Goal: Task Accomplishment & Management: Complete application form

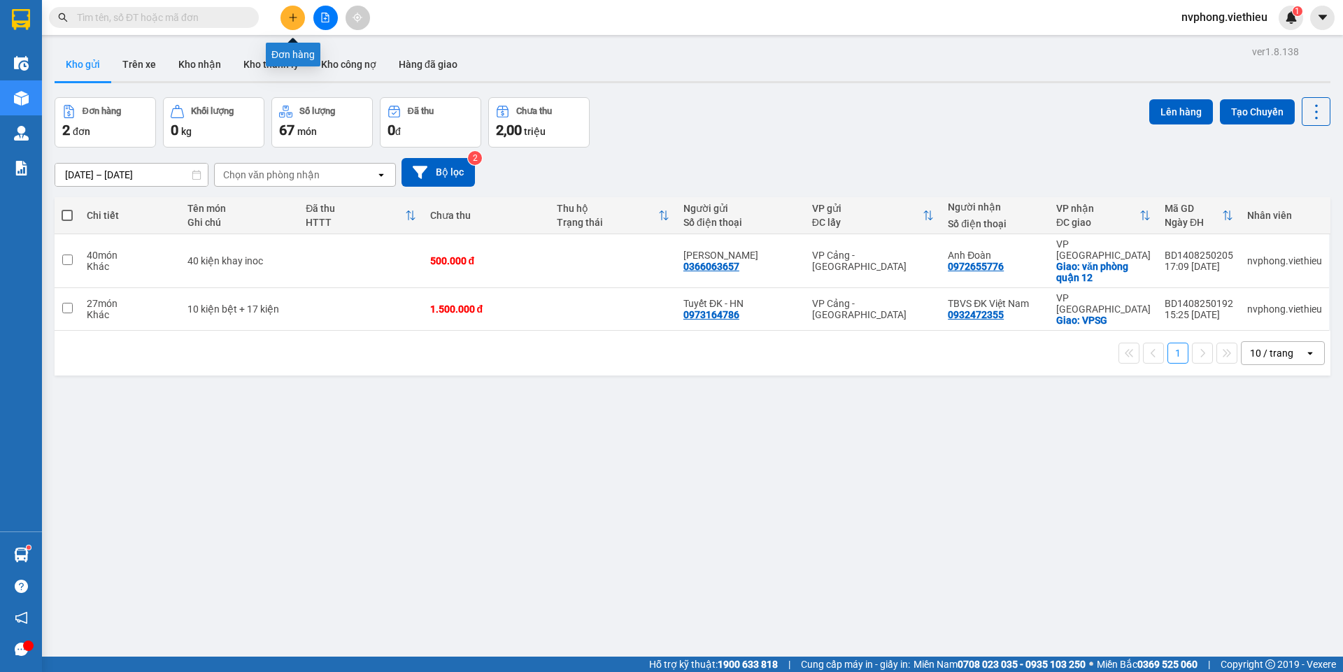
click at [297, 24] on button at bounding box center [292, 18] width 24 height 24
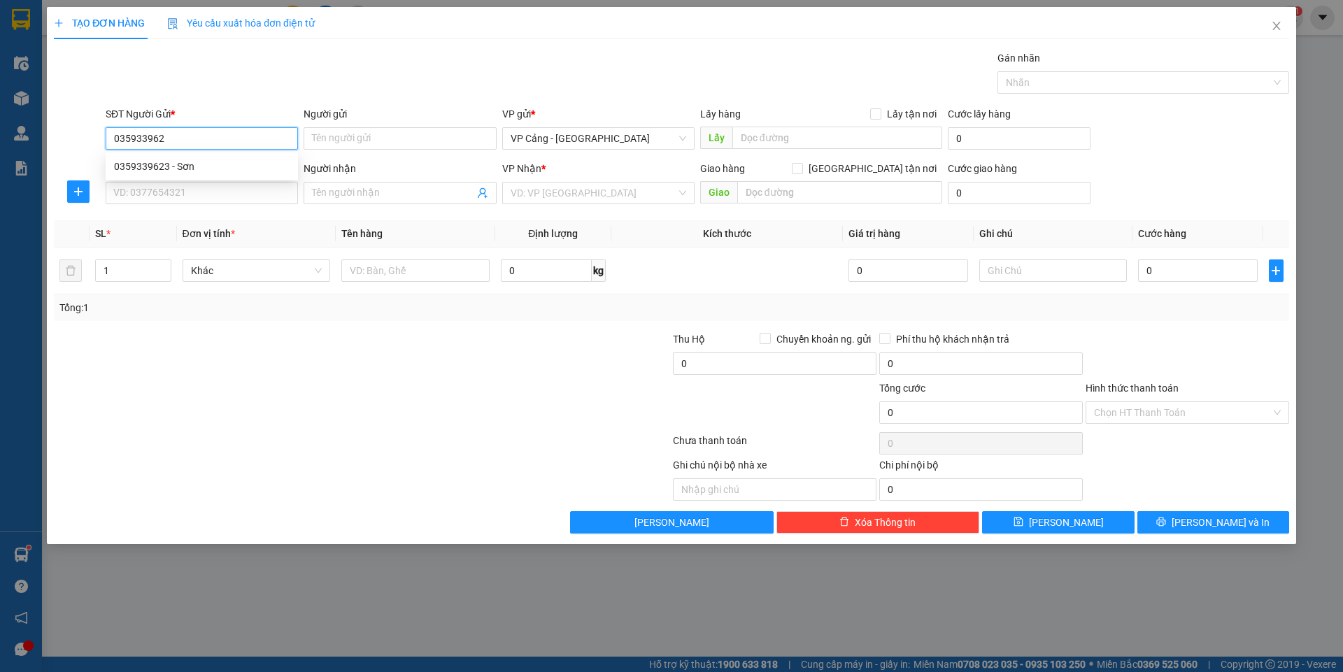
type input "0359339623"
click at [153, 171] on div "0359339623 - Sơn" at bounding box center [202, 166] width 176 height 15
type input "Sơn"
type input "0359339623"
click at [134, 183] on input "SĐT Người Nhận *" at bounding box center [202, 193] width 192 height 22
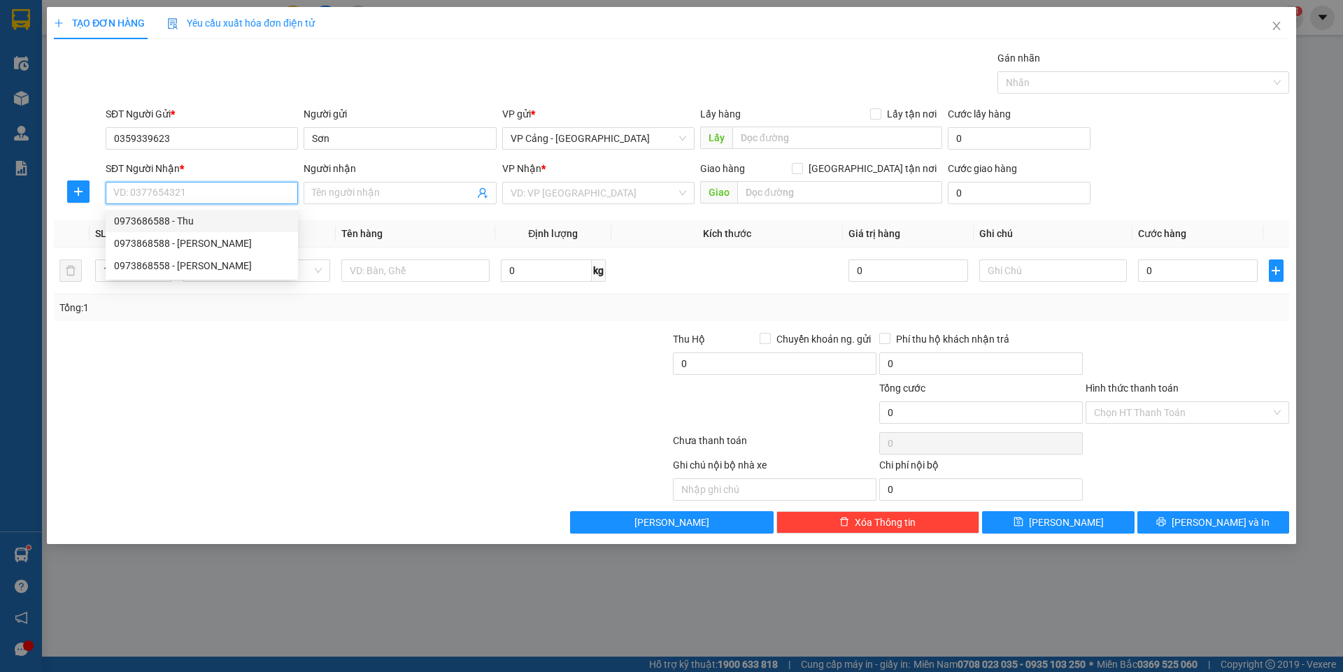
click at [191, 222] on div "0973686588 - Thu" at bounding box center [202, 220] width 176 height 15
type input "0973686588"
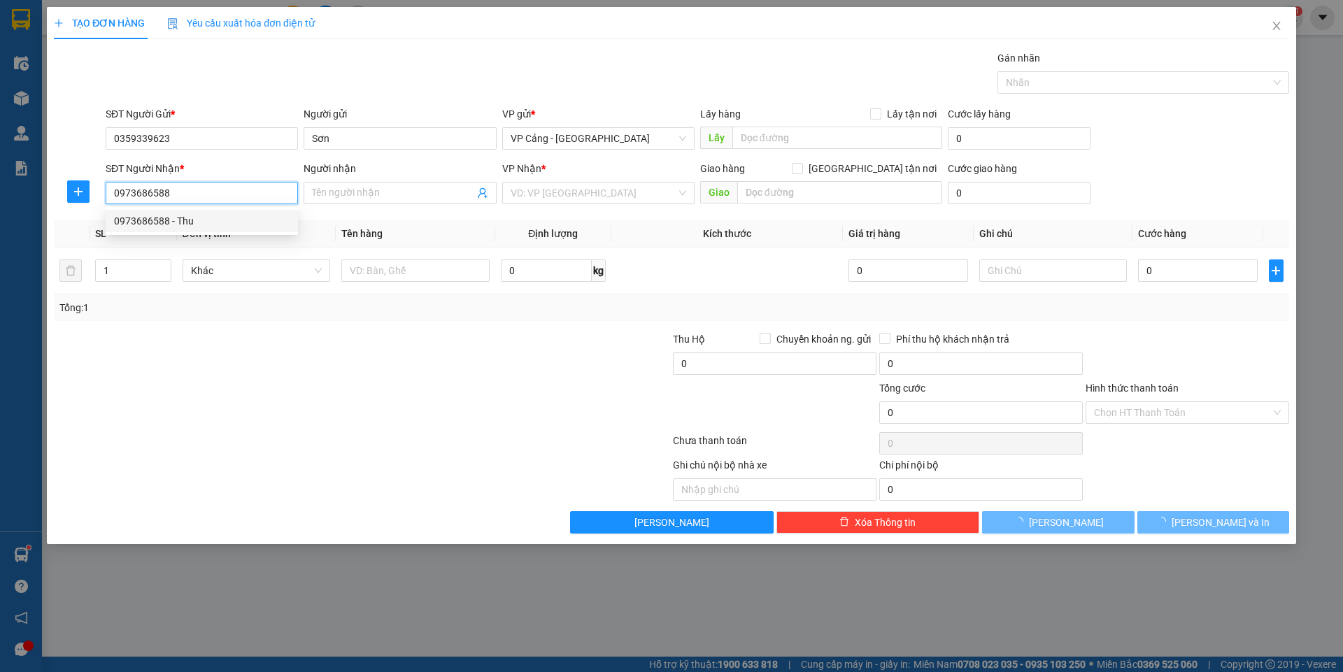
type input "Thu"
checkbox input "true"
type input "93-95 [PERSON_NAME], [GEOGRAPHIC_DATA]"
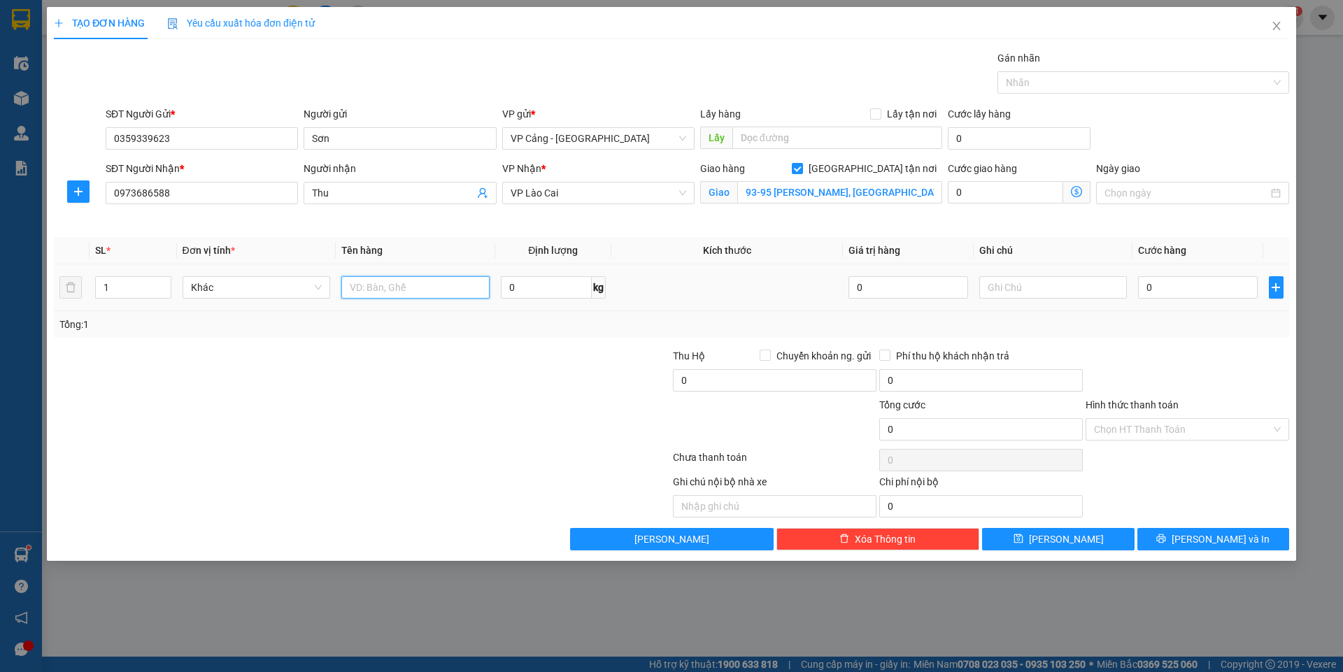
click at [399, 285] on input "text" at bounding box center [415, 287] width 148 height 22
type input "1 kiện"
click at [1215, 285] on input "0" at bounding box center [1197, 287] width 119 height 22
type input "3"
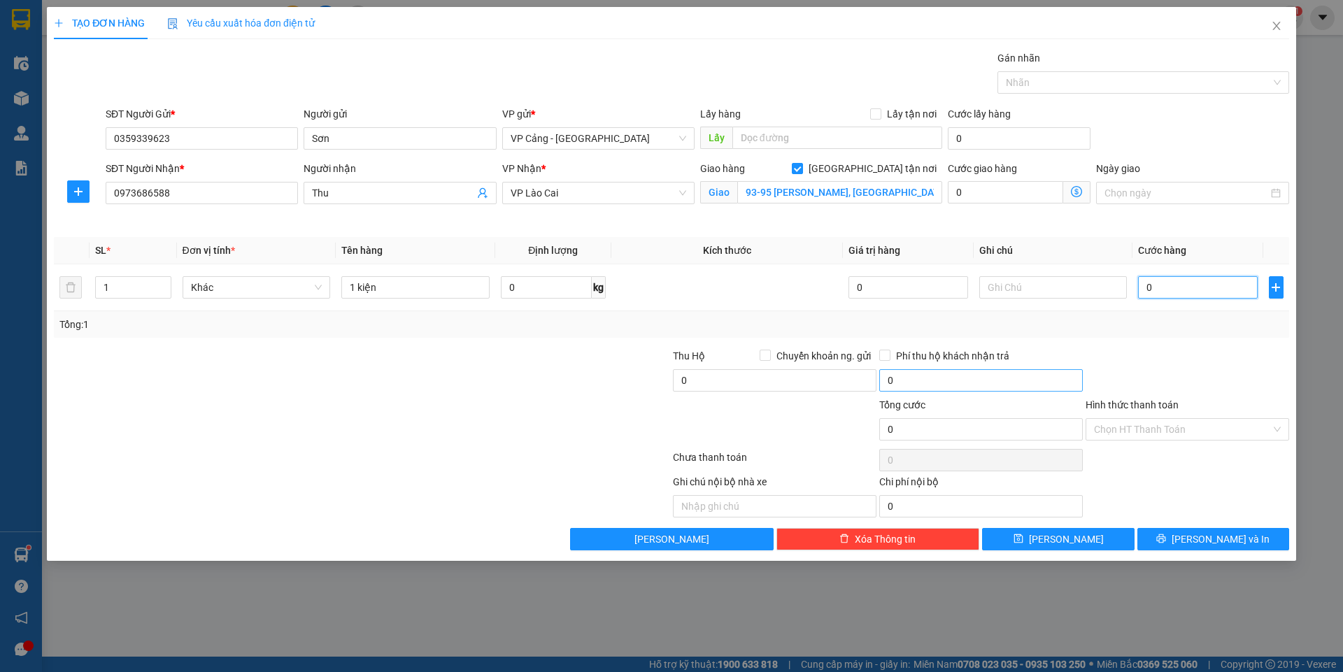
type input "3"
type input "30"
type input "30.000"
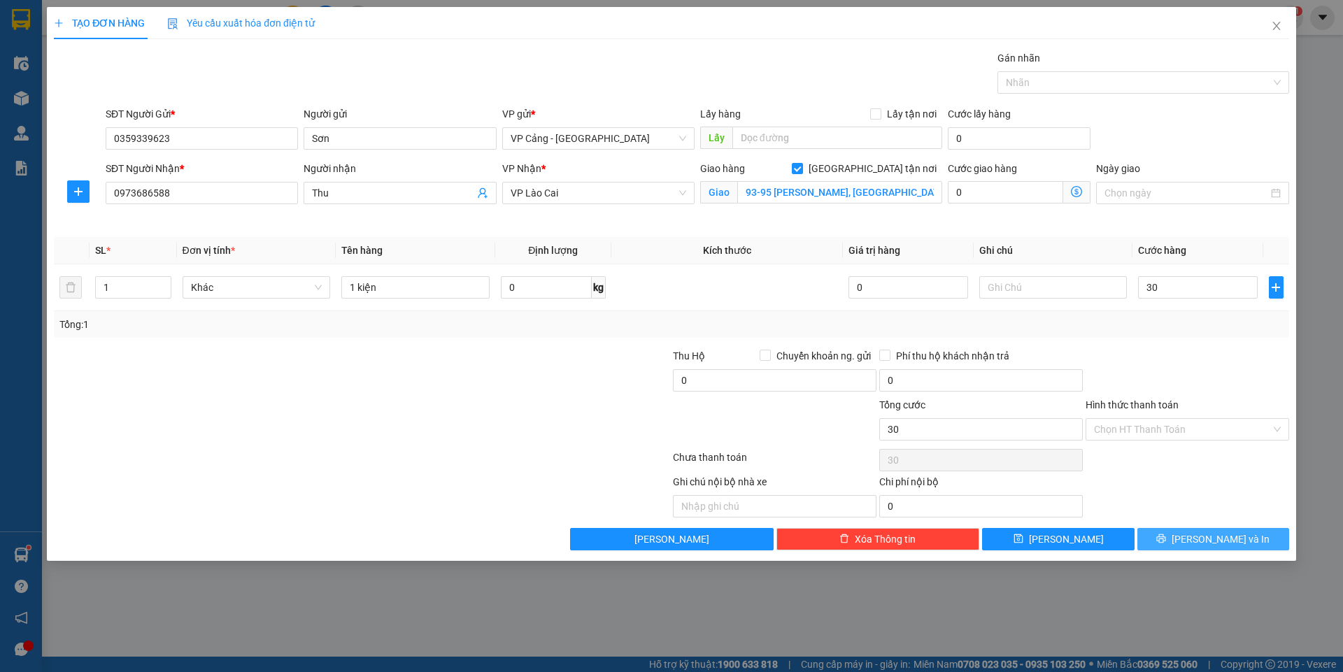
type input "30.000"
click at [1260, 536] on button "[PERSON_NAME] và In" at bounding box center [1213, 539] width 152 height 22
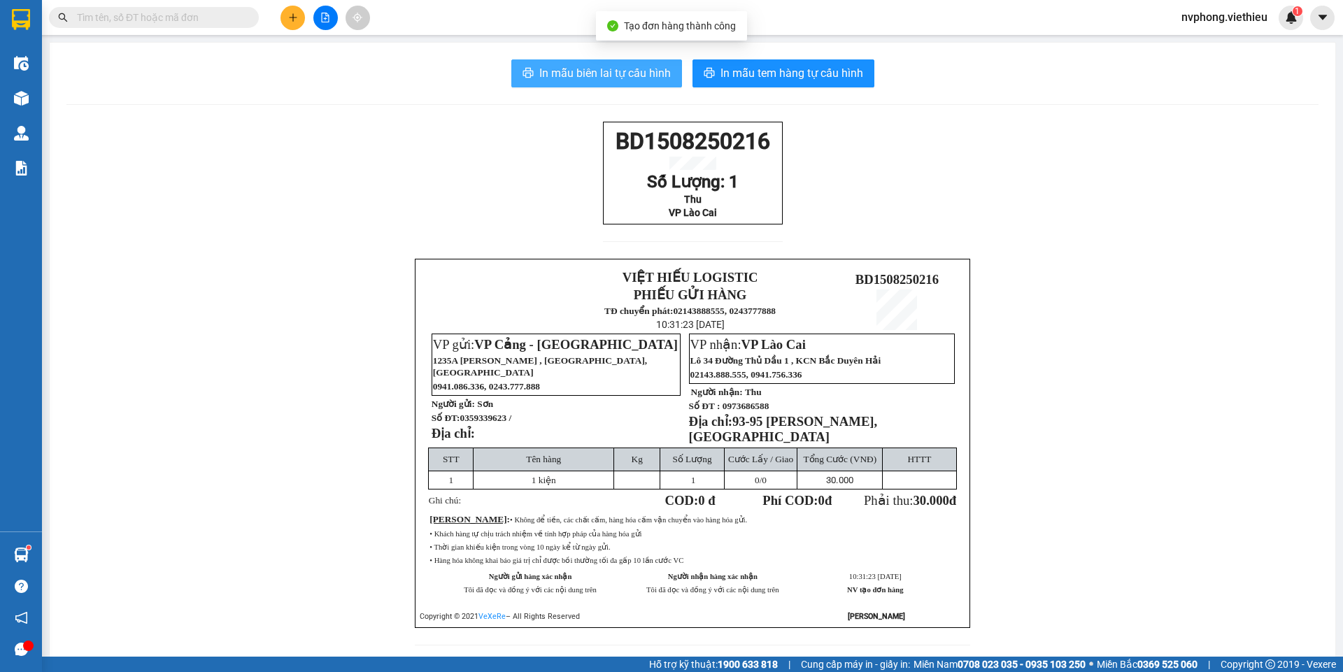
click at [644, 76] on span "In mẫu biên lai tự cấu hình" at bounding box center [604, 72] width 131 height 17
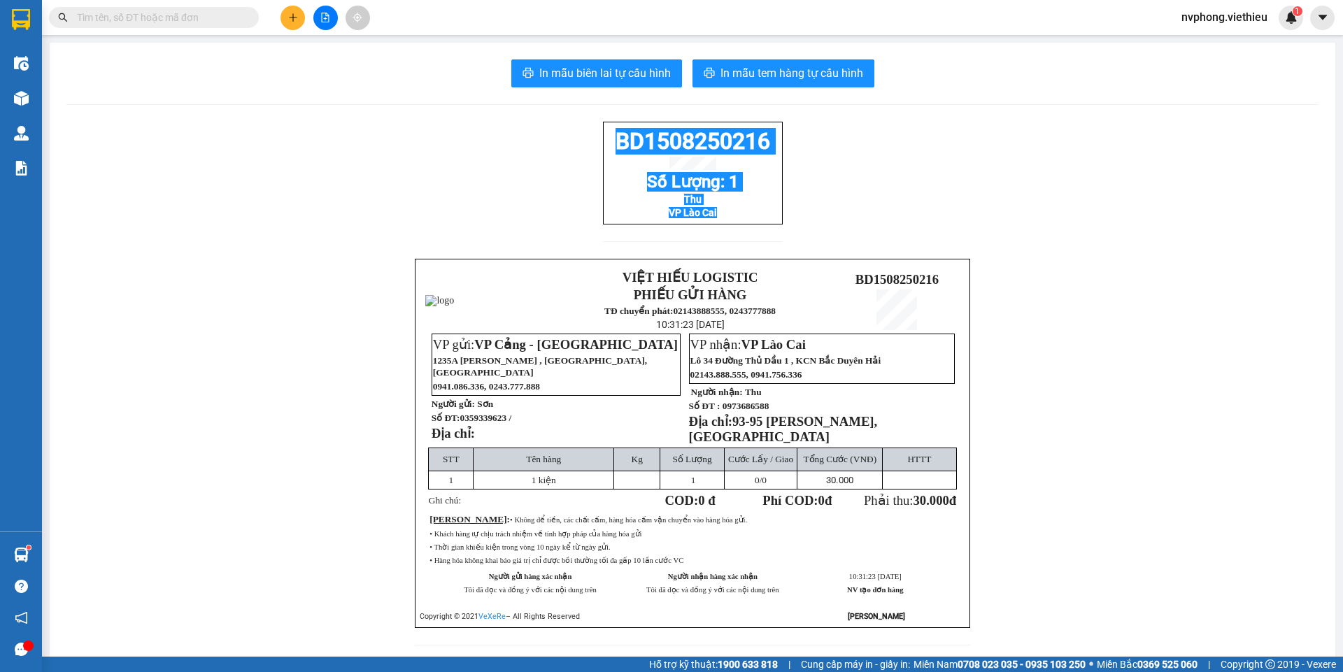
click at [572, 136] on div "BD1508250216 Số Lượng: 1 Thu VP Lào Cai VIỆT HIẾU LOGISTIC PHIẾU GỬI HÀNG TĐ ch…" at bounding box center [692, 392] width 1252 height 541
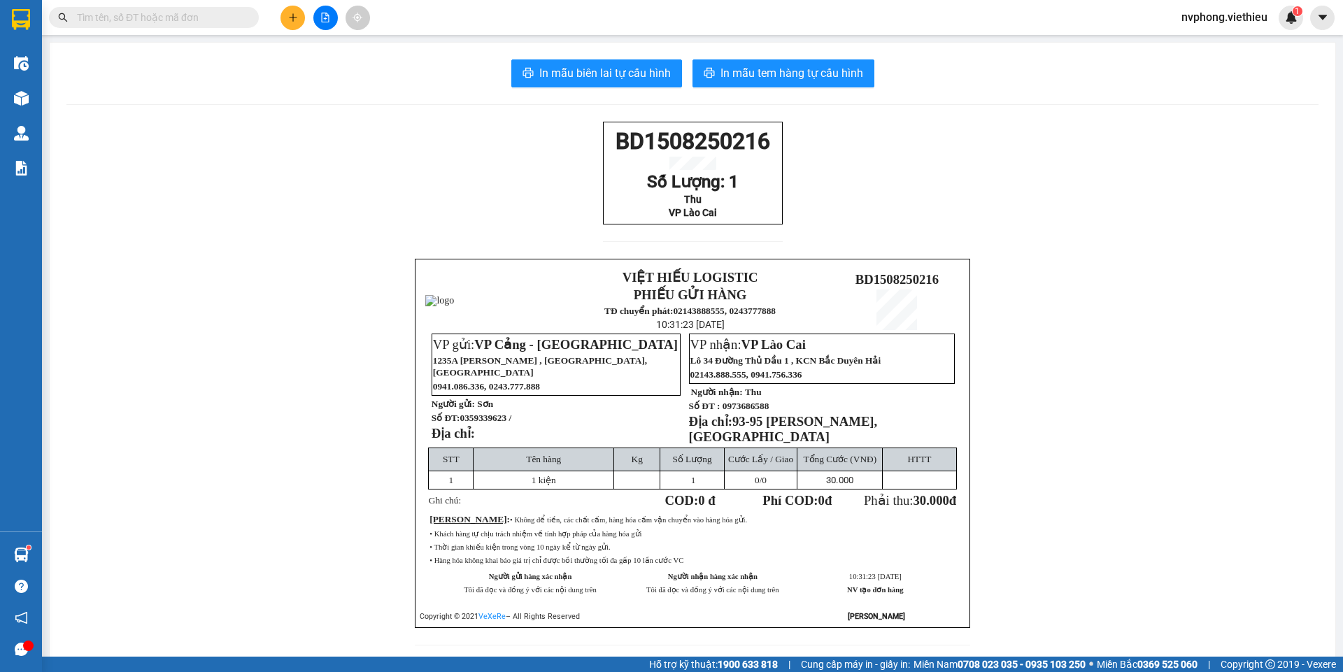
click at [857, 218] on div "BD1508250216 Số Lượng: 1 Thu VP Lào Cai VIỆT HIẾU LOGISTIC PHIẾU GỬI HÀNG TĐ ch…" at bounding box center [692, 392] width 1252 height 541
drag, startPoint x: 768, startPoint y: 225, endPoint x: 603, endPoint y: 155, distance: 179.3
click at [603, 155] on div "BD1508250216 Số Lượng: 1 Thu VP Lào Cai" at bounding box center [693, 173] width 180 height 103
copy div "BD1508250216 Số Lượng: 1 Thu VP Lào Cai"
